Goal: Information Seeking & Learning: Learn about a topic

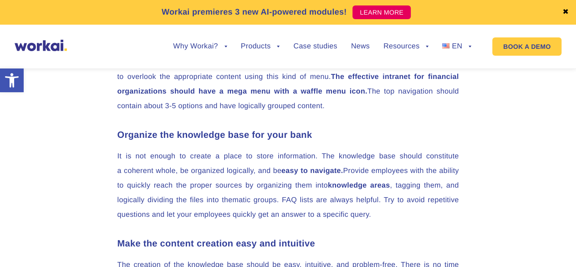
scroll to position [1236, 0]
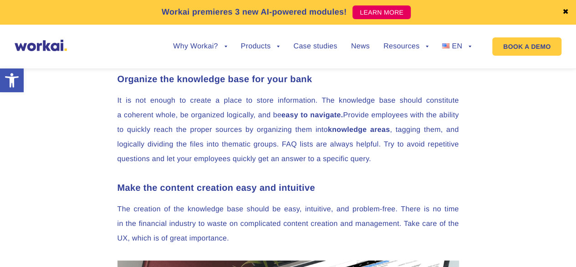
click at [339, 119] on strong "easy to navigate." at bounding box center [313, 115] width 62 height 8
click at [344, 134] on div at bounding box center [344, 134] width 0 height 0
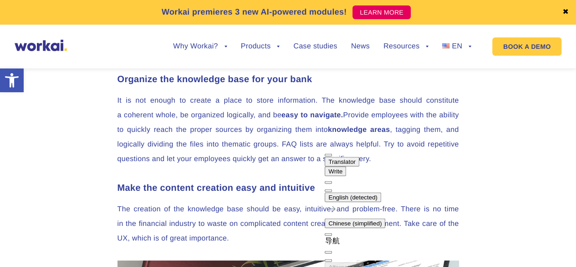
click at [305, 166] on p "It is not enough to create a place to store information. The knowledge base sho…" at bounding box center [289, 129] width 342 height 73
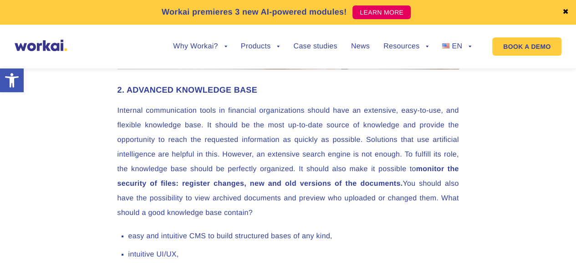
scroll to position [1646, 0]
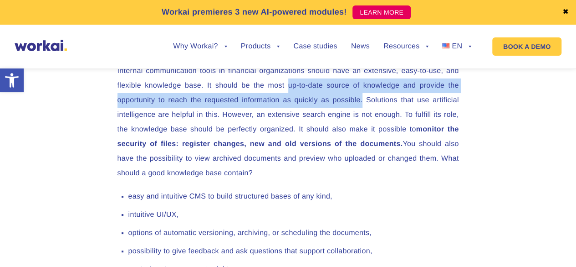
drag, startPoint x: 289, startPoint y: 100, endPoint x: 363, endPoint y: 117, distance: 76.2
click at [363, 117] on p "Internal communication tools in financial organizations should have an extensiv…" at bounding box center [289, 122] width 342 height 117
drag, startPoint x: 288, startPoint y: 101, endPoint x: 364, endPoint y: 116, distance: 77.2
click at [364, 116] on p "Internal communication tools in financial organizations should have an extensiv…" at bounding box center [289, 122] width 342 height 117
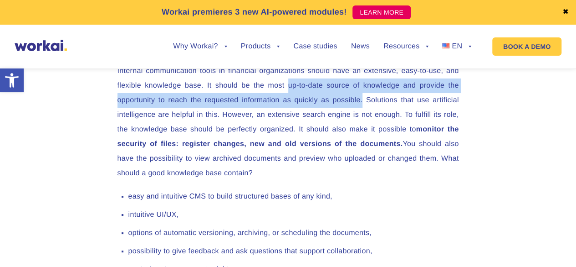
click at [364, 116] on p "Internal communication tools in financial organizations should have an extensiv…" at bounding box center [289, 122] width 342 height 117
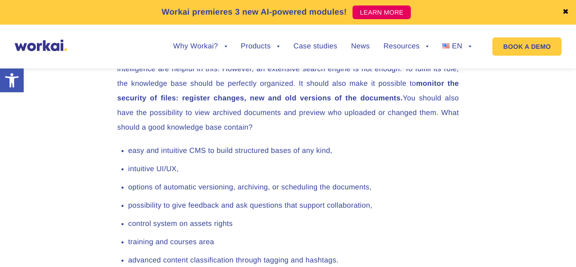
scroll to position [1737, 0]
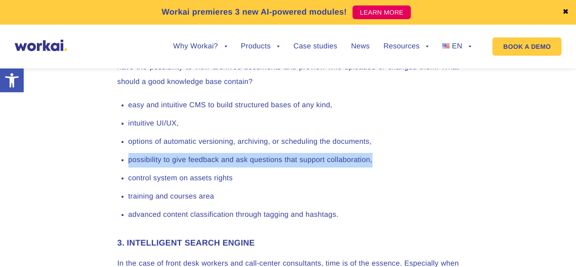
drag, startPoint x: 128, startPoint y: 176, endPoint x: 375, endPoint y: 176, distance: 246.1
click at [374, 167] on li "possibility to give feedback and ask questions that support collaboration," at bounding box center [293, 160] width 331 height 15
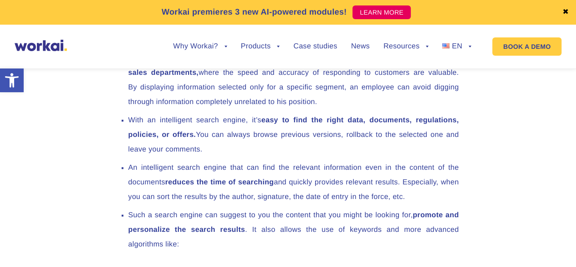
scroll to position [2284, 0]
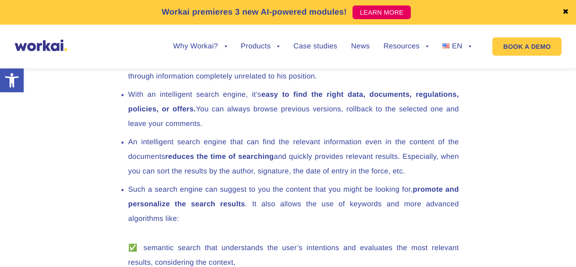
drag, startPoint x: 174, startPoint y: 170, endPoint x: 266, endPoint y: 172, distance: 92.1
click at [266, 160] on strong "reduces the time of searching" at bounding box center [219, 157] width 109 height 8
drag, startPoint x: 286, startPoint y: 170, endPoint x: 159, endPoint y: 170, distance: 127.6
click at [160, 170] on li "An intelligent search engine that can find the relevant information even in the…" at bounding box center [293, 157] width 331 height 44
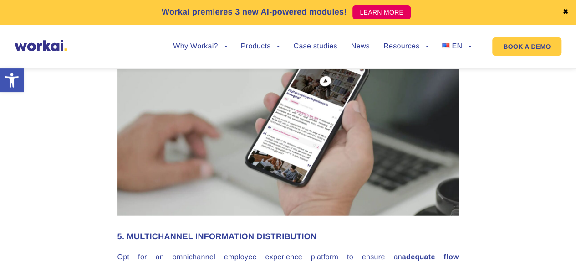
scroll to position [2876, 0]
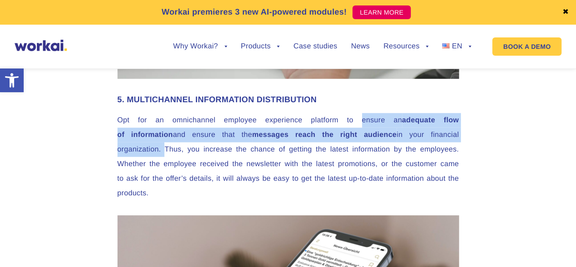
drag, startPoint x: 316, startPoint y: 136, endPoint x: 421, endPoint y: 147, distance: 105.4
click at [421, 147] on p "Opt for an omnichannel employee experience platform to ensure an adequate flow …" at bounding box center [289, 156] width 342 height 87
copy p "ensure an adequate flow of information and ensure that the messages reach the r…"
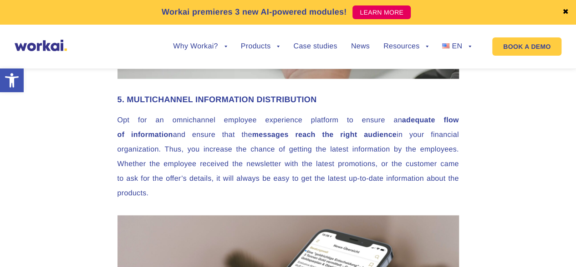
click at [333, 171] on p "Opt for an omnichannel employee experience platform to ensure an adequate flow …" at bounding box center [289, 156] width 342 height 87
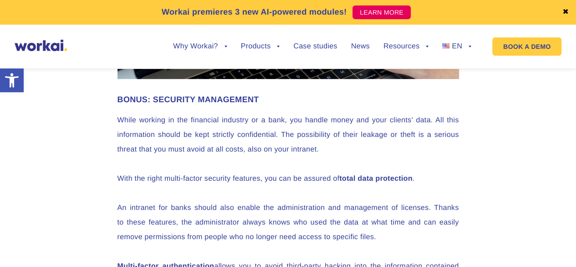
scroll to position [5474, 0]
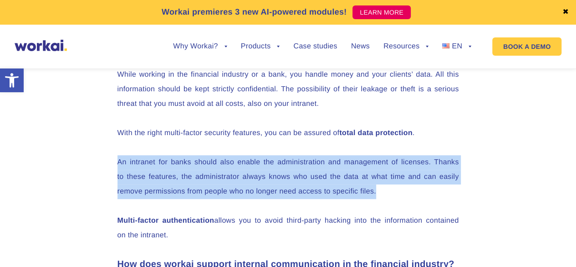
drag, startPoint x: 118, startPoint y: 147, endPoint x: 475, endPoint y: 171, distance: 358.1
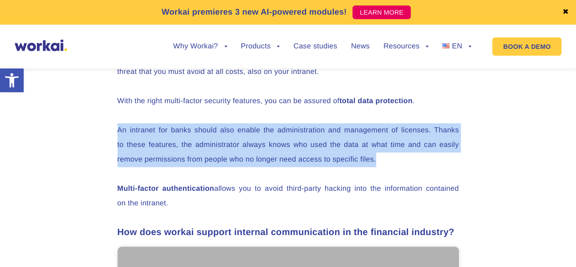
scroll to position [5519, 0]
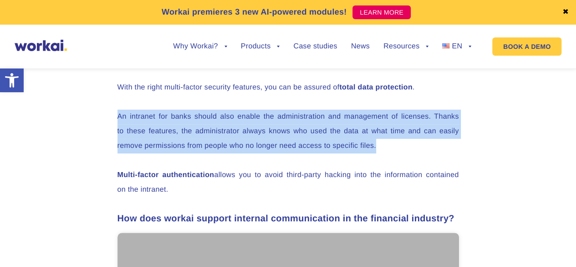
click at [313, 131] on p "An intranet for banks should also enable the administration and management of l…" at bounding box center [289, 131] width 342 height 44
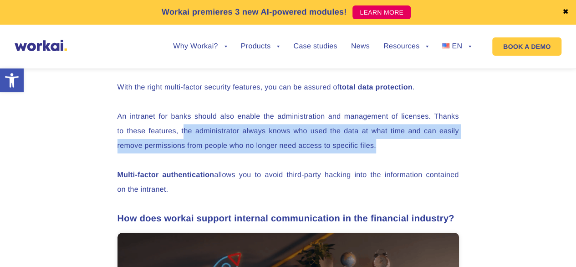
drag, startPoint x: 190, startPoint y: 117, endPoint x: 478, endPoint y: 135, distance: 287.7
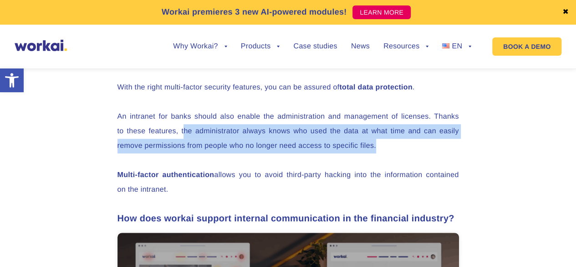
click at [213, 127] on p "An intranet for banks should also enable the administration and management of l…" at bounding box center [289, 131] width 342 height 44
drag, startPoint x: 180, startPoint y: 114, endPoint x: 378, endPoint y: 132, distance: 198.5
click at [378, 132] on p "An intranet for banks should also enable the administration and management of l…" at bounding box center [289, 131] width 342 height 44
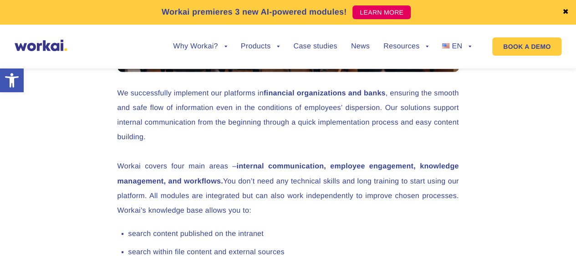
scroll to position [5884, 0]
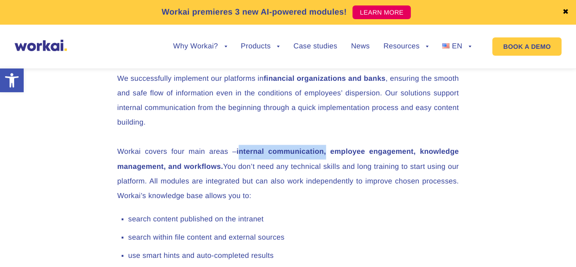
drag, startPoint x: 238, startPoint y: 136, endPoint x: 324, endPoint y: 138, distance: 86.6
click at [324, 148] on strong "internal communication, employee engagement, knowledge management, and workflow…" at bounding box center [289, 159] width 342 height 22
drag, startPoint x: 234, startPoint y: 136, endPoint x: 222, endPoint y: 152, distance: 19.9
click at [222, 152] on strong "internal communication, employee engagement, knowledge management, and workflow…" at bounding box center [289, 159] width 342 height 22
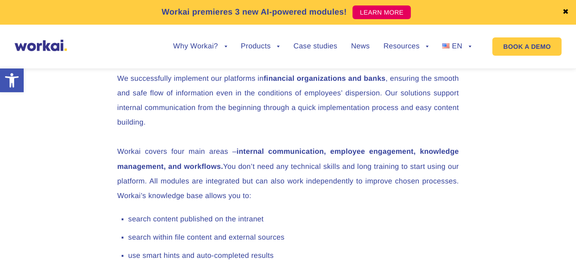
click at [222, 152] on strong "internal communication, employee engagement, knowledge management, and workflow…" at bounding box center [289, 159] width 342 height 22
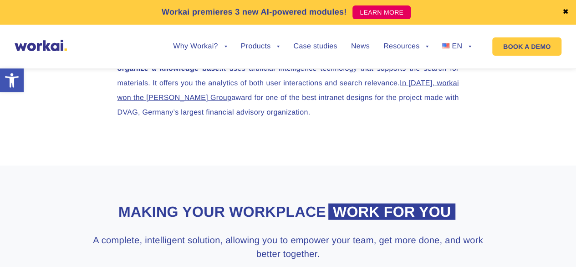
scroll to position [6157, 0]
